Goal: Task Accomplishment & Management: Manage account settings

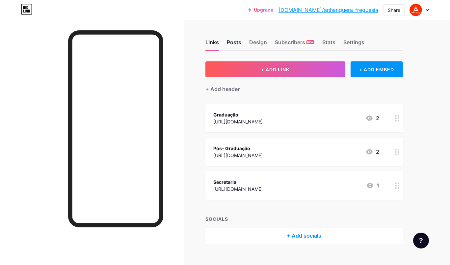
click at [232, 39] on div "Posts" at bounding box center [234, 44] width 14 height 12
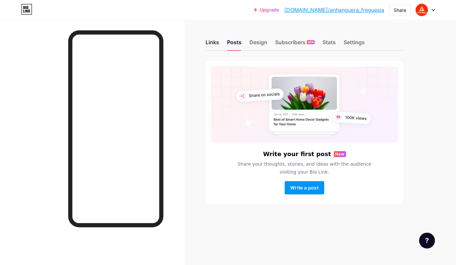
click at [208, 39] on div "Links" at bounding box center [213, 44] width 14 height 12
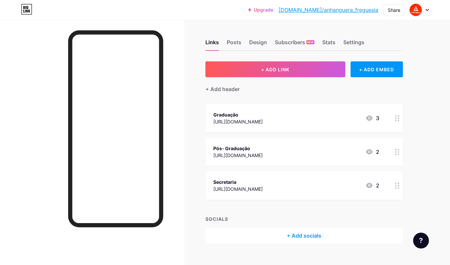
click at [427, 10] on icon at bounding box center [427, 10] width 3 height 2
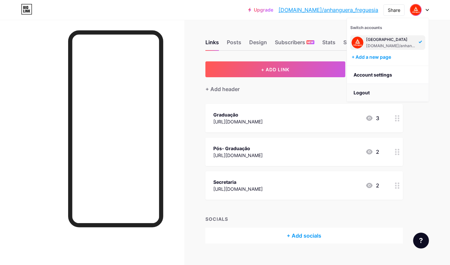
click at [380, 91] on li "Logout" at bounding box center [388, 93] width 82 height 18
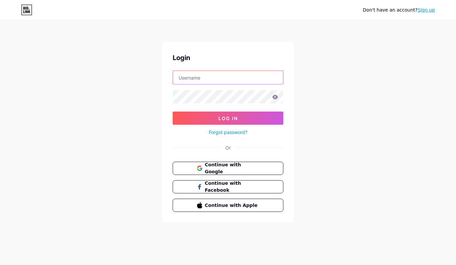
click at [249, 80] on input "text" at bounding box center [228, 77] width 110 height 13
type input "[EMAIL_ADDRESS][DOMAIN_NAME]"
click at [276, 96] on icon at bounding box center [276, 97] width 6 height 4
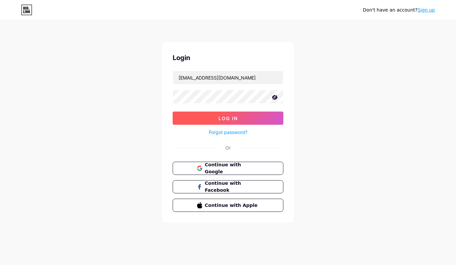
click at [237, 118] on span "Log In" at bounding box center [227, 118] width 19 height 6
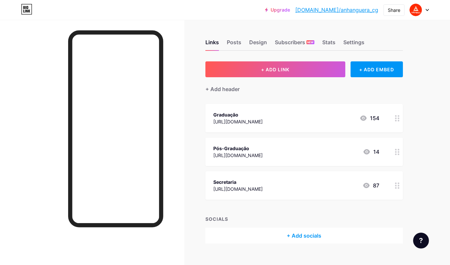
click at [426, 10] on icon at bounding box center [427, 10] width 3 height 2
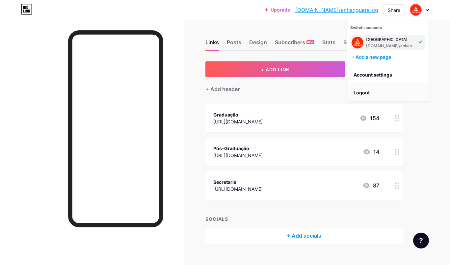
click at [367, 91] on li "Logout" at bounding box center [388, 93] width 82 height 18
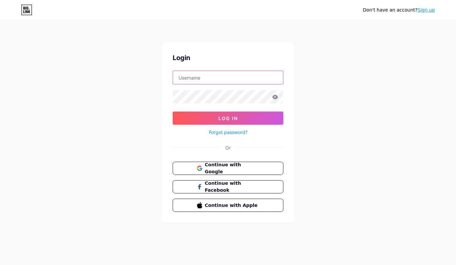
click at [229, 77] on input "text" at bounding box center [228, 77] width 110 height 13
type input "[EMAIL_ADDRESS][DOMAIN_NAME]"
click at [272, 98] on icon at bounding box center [275, 97] width 6 height 5
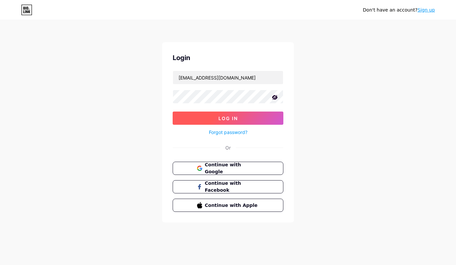
click at [182, 116] on button "Log In" at bounding box center [228, 117] width 111 height 13
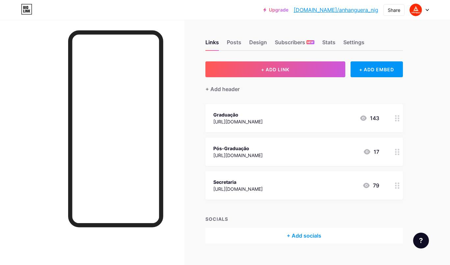
click at [426, 10] on icon at bounding box center [427, 10] width 3 height 2
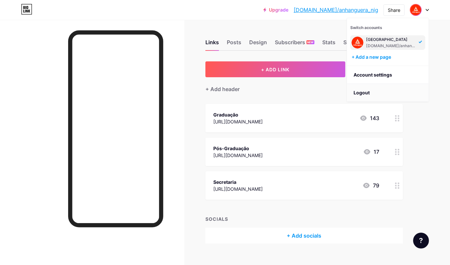
click at [364, 90] on li "Logout" at bounding box center [388, 93] width 82 height 18
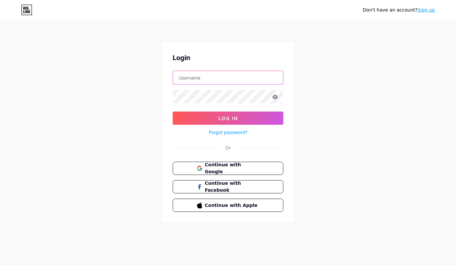
click at [220, 80] on input "text" at bounding box center [228, 77] width 110 height 13
type input "[EMAIL_ADDRESS][DOMAIN_NAME]"
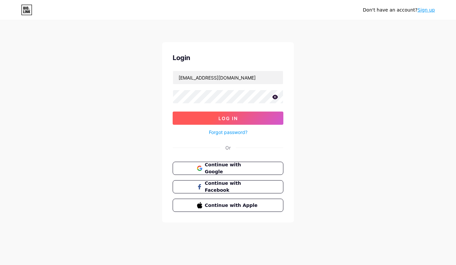
click at [245, 120] on button "Log In" at bounding box center [228, 117] width 111 height 13
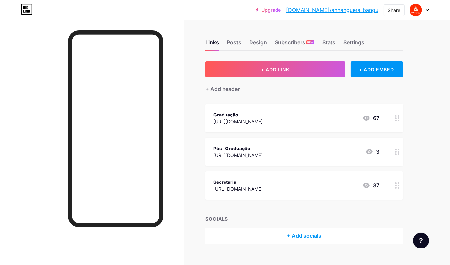
click at [427, 11] on div at bounding box center [419, 10] width 19 height 12
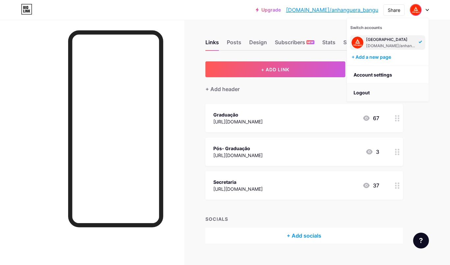
click at [367, 94] on li "Logout" at bounding box center [388, 93] width 82 height 18
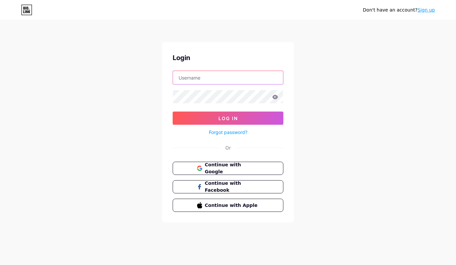
click at [228, 81] on input "text" at bounding box center [228, 77] width 110 height 13
click at [226, 76] on input "[EMAIL_ADDRESS][DOMAIN_NAME]" at bounding box center [228, 77] width 110 height 13
type input "[EMAIL_ADDRESS][DOMAIN_NAME]"
click at [273, 95] on icon at bounding box center [275, 97] width 6 height 5
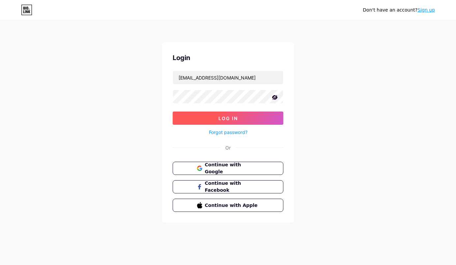
click at [197, 115] on button "Log In" at bounding box center [228, 117] width 111 height 13
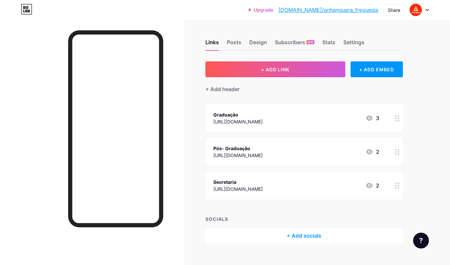
click at [426, 9] on icon at bounding box center [427, 10] width 3 height 2
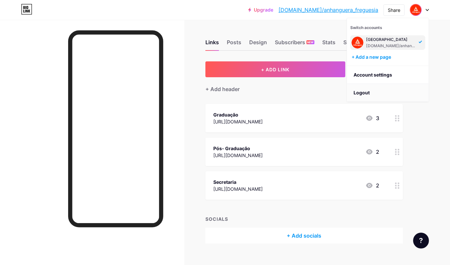
click at [368, 90] on li "Logout" at bounding box center [388, 93] width 82 height 18
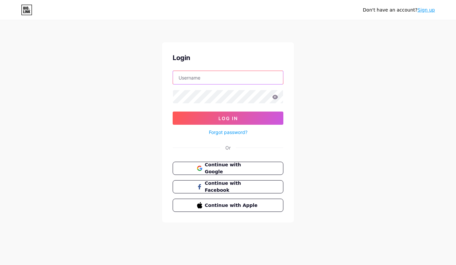
click at [221, 72] on input "text" at bounding box center [228, 77] width 110 height 13
click at [220, 79] on input "[EMAIL_ADDRESS][DOMAIN_NAME]" at bounding box center [228, 77] width 110 height 13
click at [205, 87] on form "[EMAIL_ADDRESS][DOMAIN_NAME] Log In Forgot password?" at bounding box center [228, 104] width 111 height 66
click at [273, 98] on icon at bounding box center [275, 97] width 6 height 5
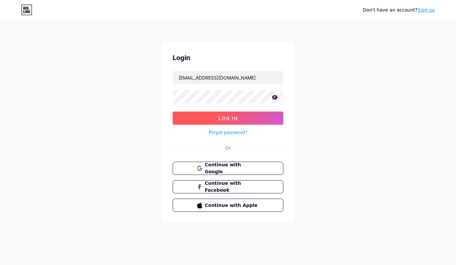
click at [260, 114] on button "Log In" at bounding box center [228, 117] width 111 height 13
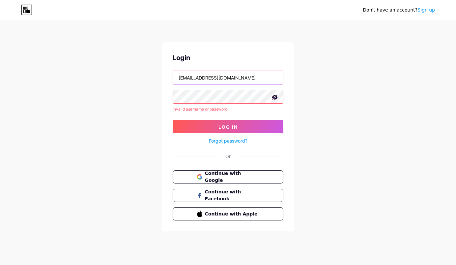
click at [220, 76] on input "[EMAIL_ADDRESS][DOMAIN_NAME]" at bounding box center [228, 77] width 110 height 13
click at [256, 118] on form "[EMAIL_ADDRESS][DOMAIN_NAME] Invalid username or password. Log In Forgot passwo…" at bounding box center [228, 108] width 111 height 74
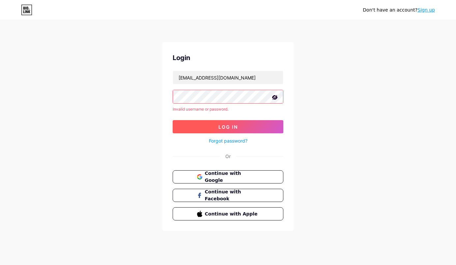
click at [257, 123] on button "Log In" at bounding box center [228, 126] width 111 height 13
drag, startPoint x: 317, startPoint y: 108, endPoint x: 314, endPoint y: 89, distance: 18.9
click at [314, 89] on div "Don't have an account? Sign up Login [EMAIL_ADDRESS][DOMAIN_NAME] Invalid usern…" at bounding box center [228, 126] width 456 height 252
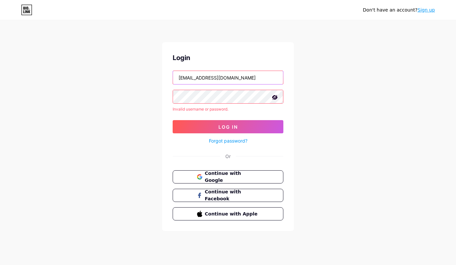
click at [224, 76] on input "[EMAIL_ADDRESS][DOMAIN_NAME]" at bounding box center [228, 77] width 110 height 13
type input "[EMAIL_ADDRESS][DOMAIN_NAME]"
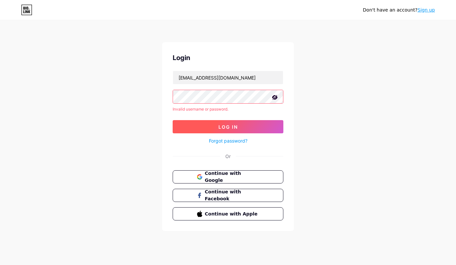
click at [219, 126] on span "Log In" at bounding box center [227, 127] width 19 height 6
